Goal: Task Accomplishment & Management: Use online tool/utility

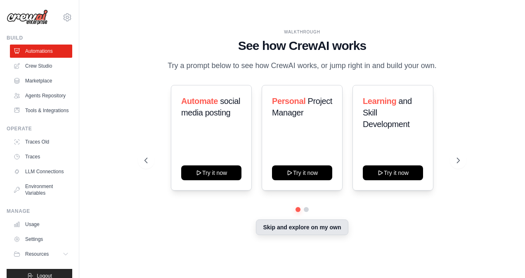
click at [293, 225] on button "Skip and explore on my own" at bounding box center [302, 228] width 92 height 16
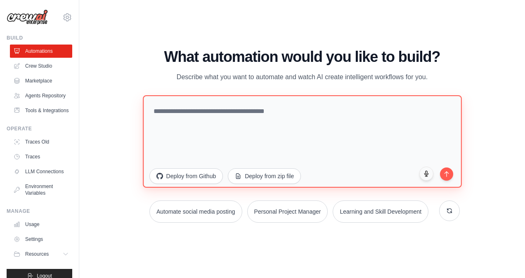
click at [178, 112] on textarea at bounding box center [302, 141] width 319 height 92
type textarea "**********"
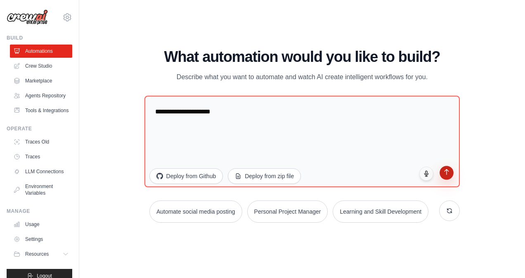
click at [443, 177] on button "submit" at bounding box center [447, 173] width 14 height 14
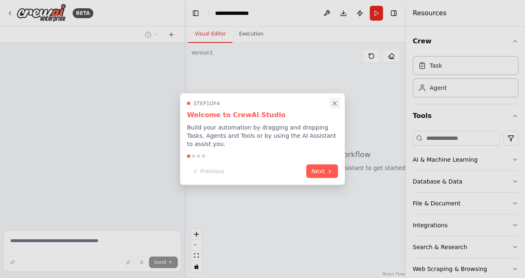
click at [334, 107] on icon "Close walkthrough" at bounding box center [334, 103] width 7 height 7
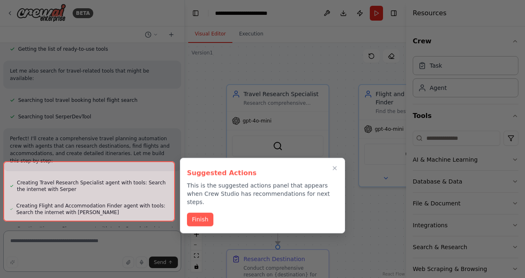
scroll to position [537, 0]
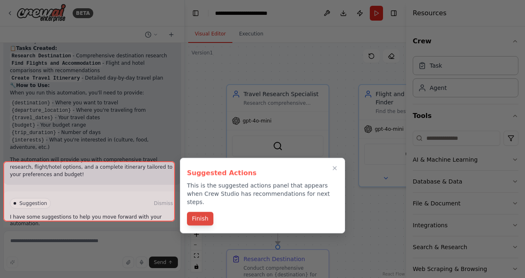
click at [203, 216] on button "Finish" at bounding box center [200, 219] width 26 height 14
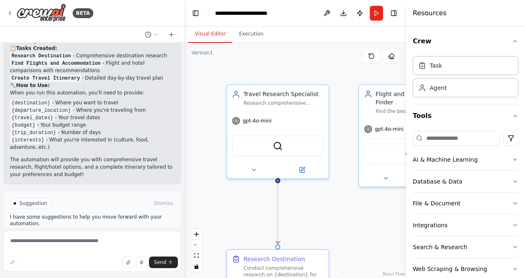
click at [203, 216] on div ".deletable-edge-delete-btn { width: 20px; height: 20px; border: 0px solid #ffff…" at bounding box center [295, 160] width 221 height 235
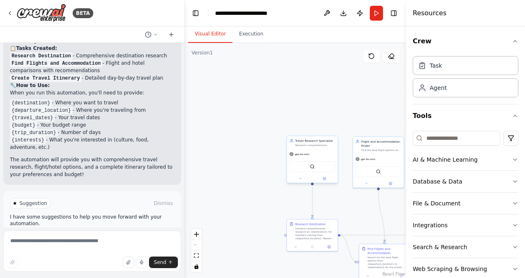
click at [310, 155] on div "gpt-4o-mini" at bounding box center [312, 154] width 51 height 9
click at [371, 16] on button "Run" at bounding box center [376, 13] width 13 height 15
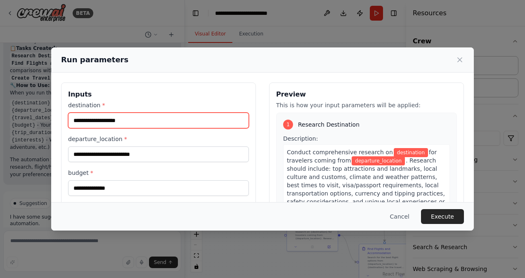
click at [119, 119] on input "destination *" at bounding box center [158, 121] width 181 height 16
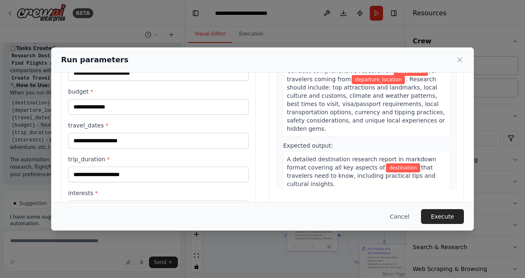
scroll to position [110, 0]
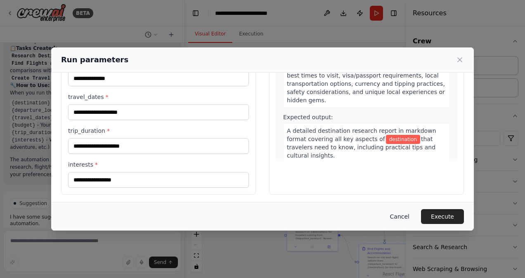
click at [402, 219] on button "Cancel" at bounding box center [400, 216] width 33 height 15
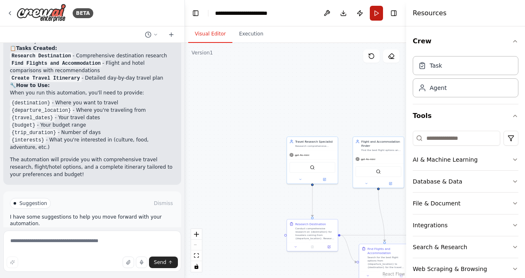
click at [374, 15] on button "Run" at bounding box center [376, 13] width 13 height 15
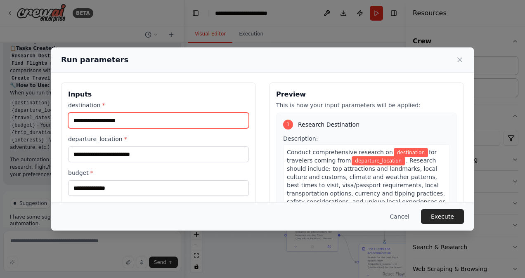
click at [102, 121] on input "destination *" at bounding box center [158, 121] width 181 height 16
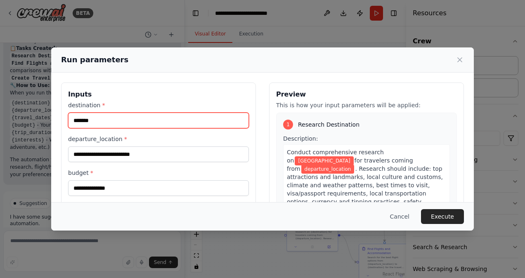
type input "*******"
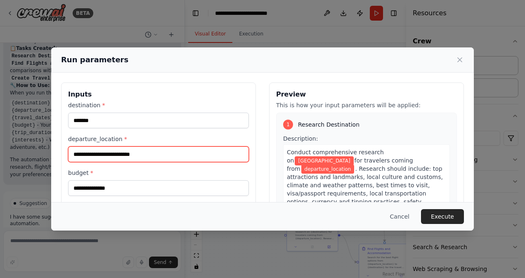
click at [98, 156] on input "departure_location *" at bounding box center [158, 155] width 181 height 16
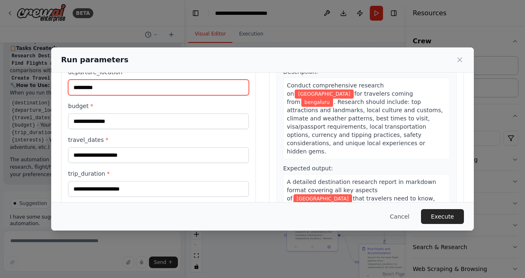
scroll to position [68, 0]
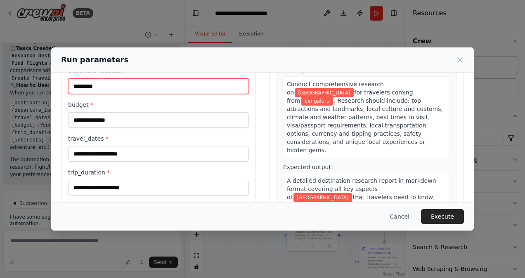
type input "*********"
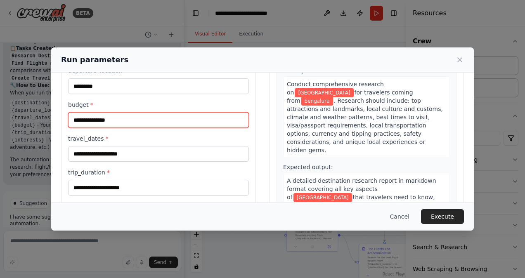
click at [92, 121] on input "budget *" at bounding box center [158, 120] width 181 height 16
type input "*****"
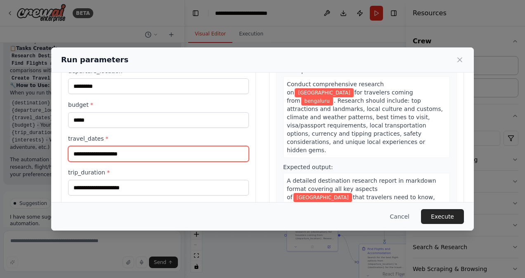
click at [91, 154] on input "travel_dates *" at bounding box center [158, 154] width 181 height 16
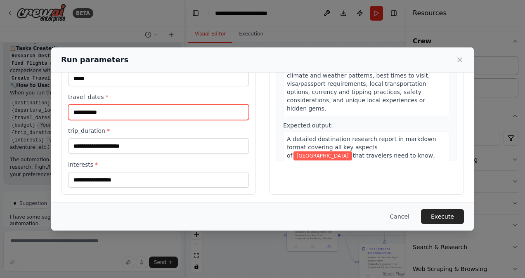
type input "**********"
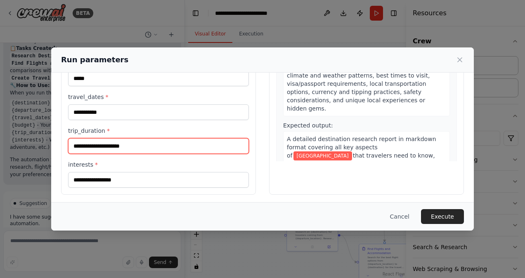
click at [94, 142] on input "trip_duration *" at bounding box center [158, 146] width 181 height 16
type input "******"
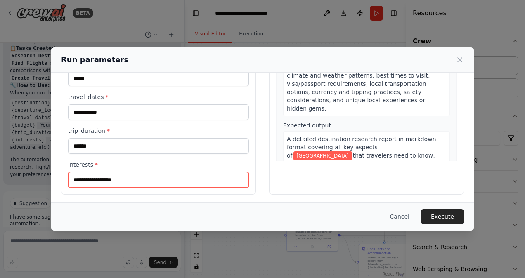
click at [90, 179] on input "interests *" at bounding box center [158, 180] width 181 height 16
type input "**********"
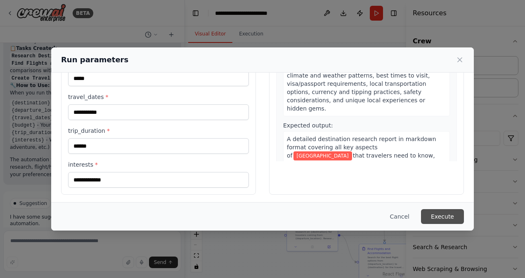
click at [441, 216] on button "Execute" at bounding box center [442, 216] width 43 height 15
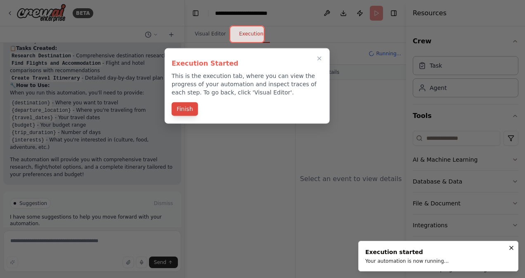
click at [181, 104] on button "Finish" at bounding box center [185, 109] width 26 height 14
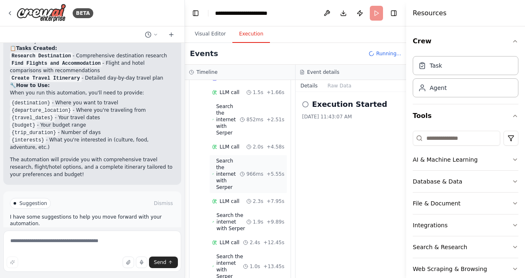
scroll to position [0, 0]
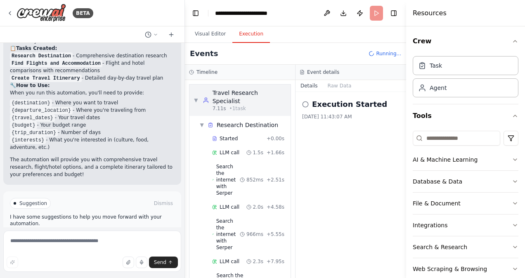
click at [196, 97] on span "▼" at bounding box center [196, 100] width 5 height 7
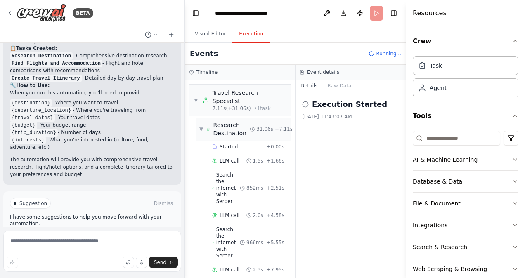
click at [198, 119] on div "▼ Research Destination 31.06s + 7.11s" at bounding box center [243, 129] width 95 height 23
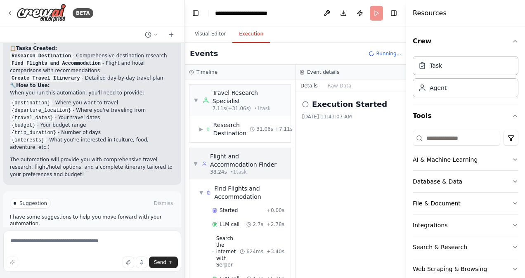
click at [197, 161] on span "▼" at bounding box center [196, 164] width 4 height 7
click at [196, 161] on span "▼" at bounding box center [196, 164] width 4 height 7
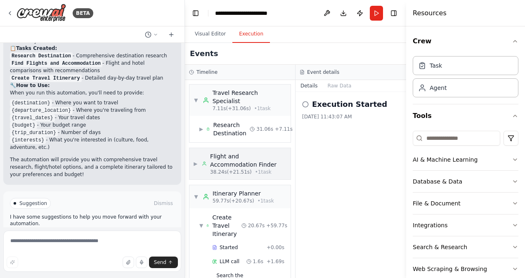
scroll to position [47, 0]
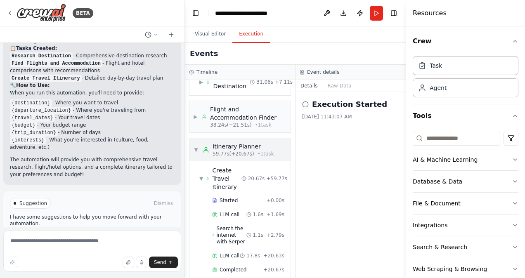
click at [198, 142] on div "▼ Itinerary Planner 59.77s (+20.67s) • 1 task" at bounding box center [234, 149] width 81 height 15
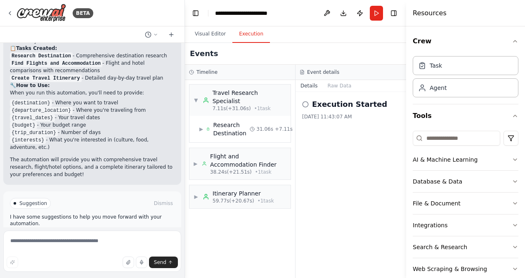
click at [305, 103] on icon at bounding box center [305, 104] width 7 height 7
click at [338, 82] on button "Raw Data" at bounding box center [340, 86] width 34 height 12
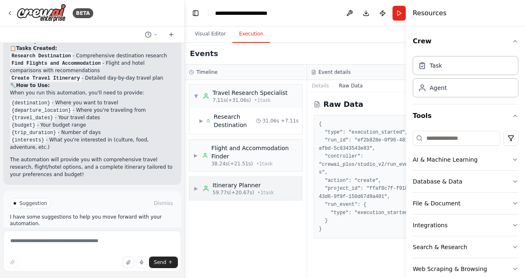
click at [199, 187] on span "▶" at bounding box center [196, 188] width 5 height 7
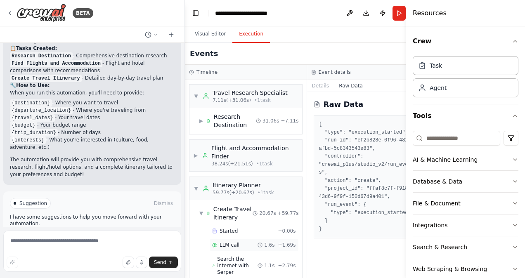
scroll to position [47, 0]
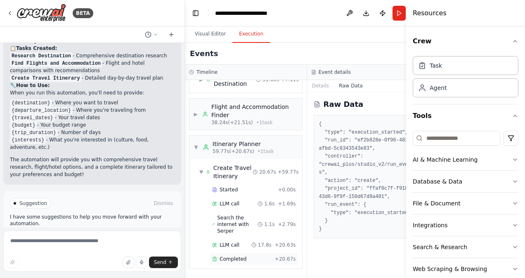
click at [228, 256] on span "Completed" at bounding box center [233, 259] width 27 height 7
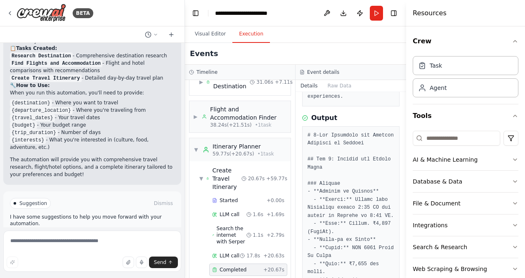
scroll to position [164, 0]
drag, startPoint x: 365, startPoint y: 141, endPoint x: 307, endPoint y: 142, distance: 57.8
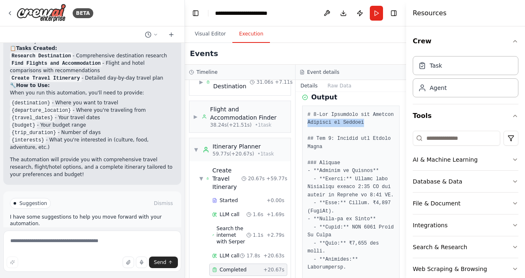
scroll to position [211, 0]
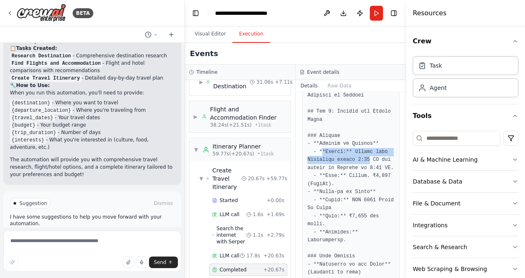
drag, startPoint x: 321, startPoint y: 151, endPoint x: 365, endPoint y: 159, distance: 44.6
drag, startPoint x: 365, startPoint y: 159, endPoint x: 346, endPoint y: 176, distance: 25.2
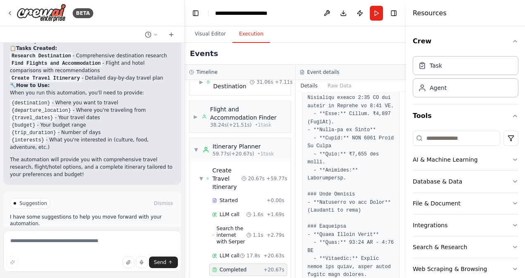
scroll to position [277, 0]
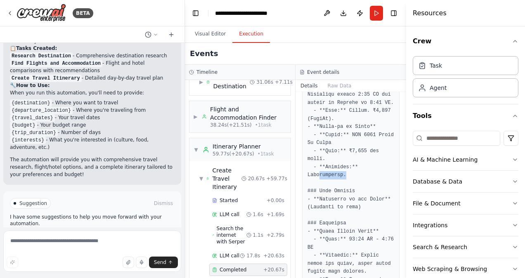
drag, startPoint x: 345, startPoint y: 174, endPoint x: 317, endPoint y: 174, distance: 27.7
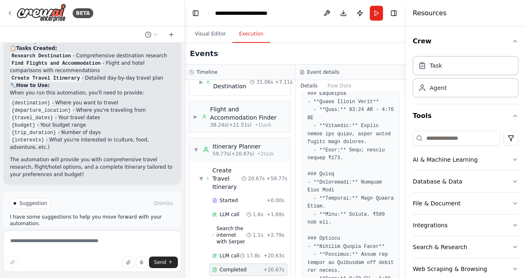
scroll to position [407, 0]
drag, startPoint x: 317, startPoint y: 174, endPoint x: 351, endPoint y: 216, distance: 53.4
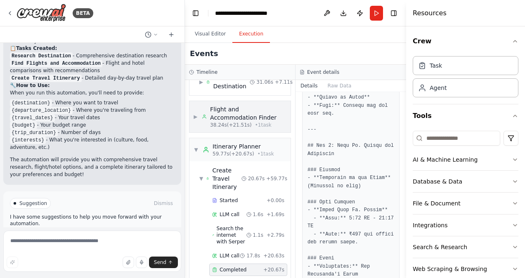
scroll to position [1143, 0]
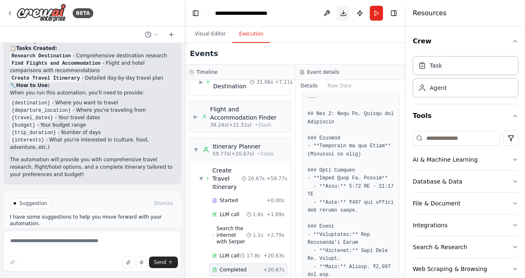
click at [341, 16] on button "Download" at bounding box center [343, 13] width 13 height 15
